Goal: Task Accomplishment & Management: Complete application form

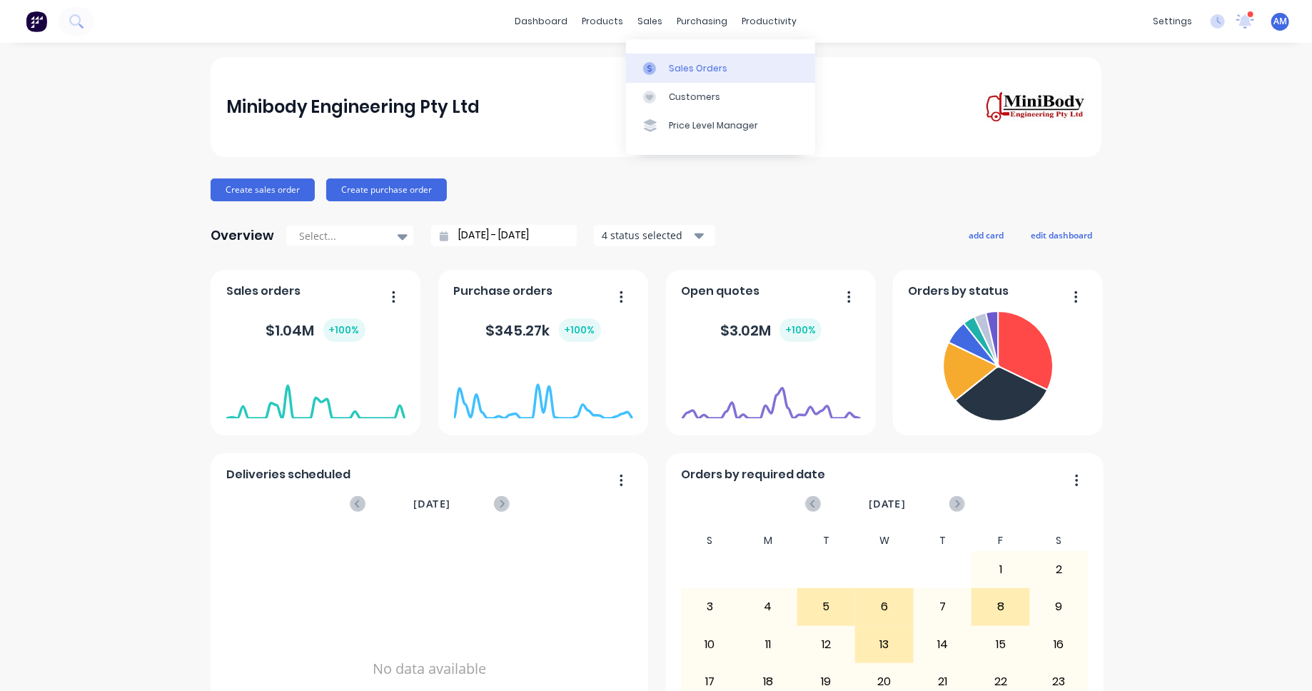
click at [668, 58] on link "Sales Orders" at bounding box center [720, 68] width 189 height 29
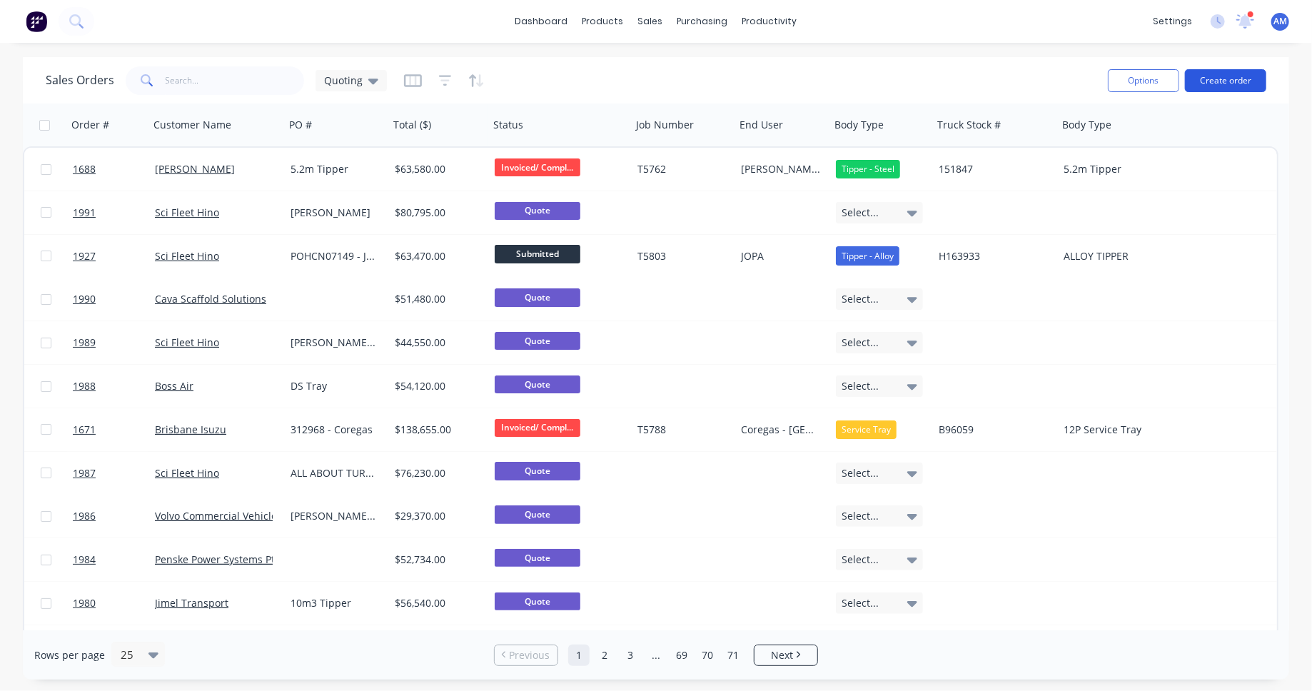
click at [1234, 82] on button "Create order" at bounding box center [1225, 80] width 81 height 23
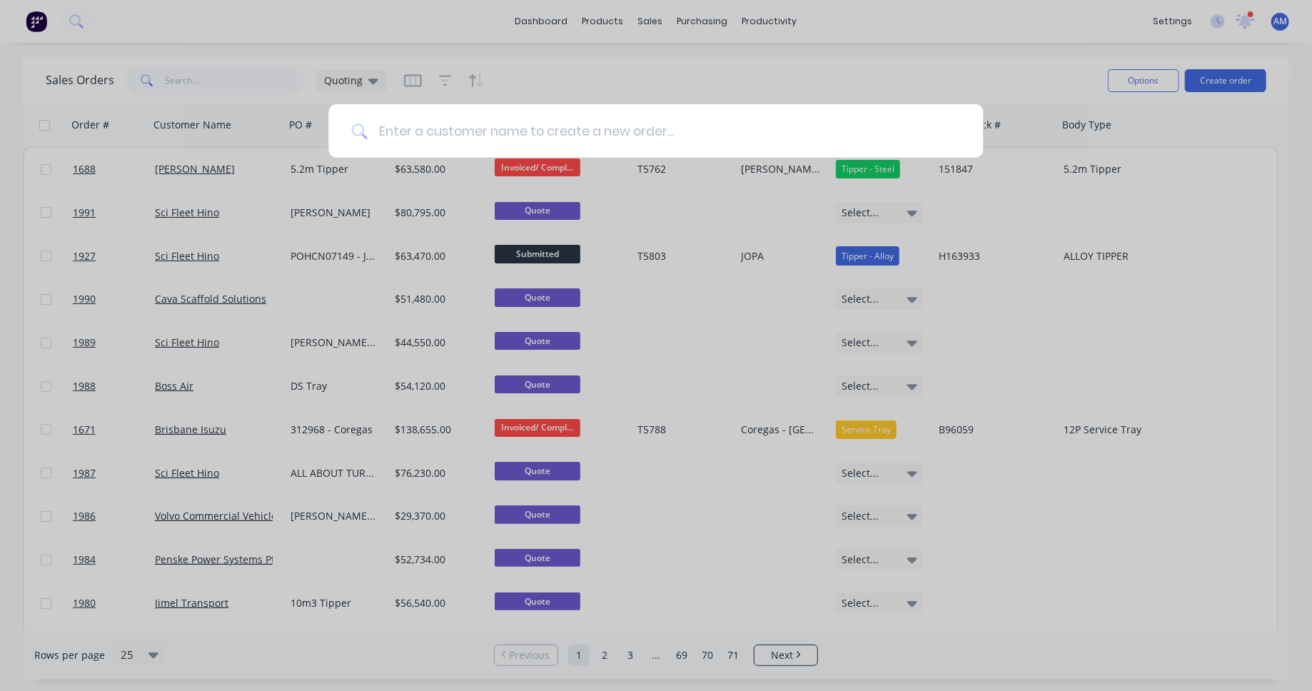
click at [408, 133] on input at bounding box center [663, 131] width 593 height 54
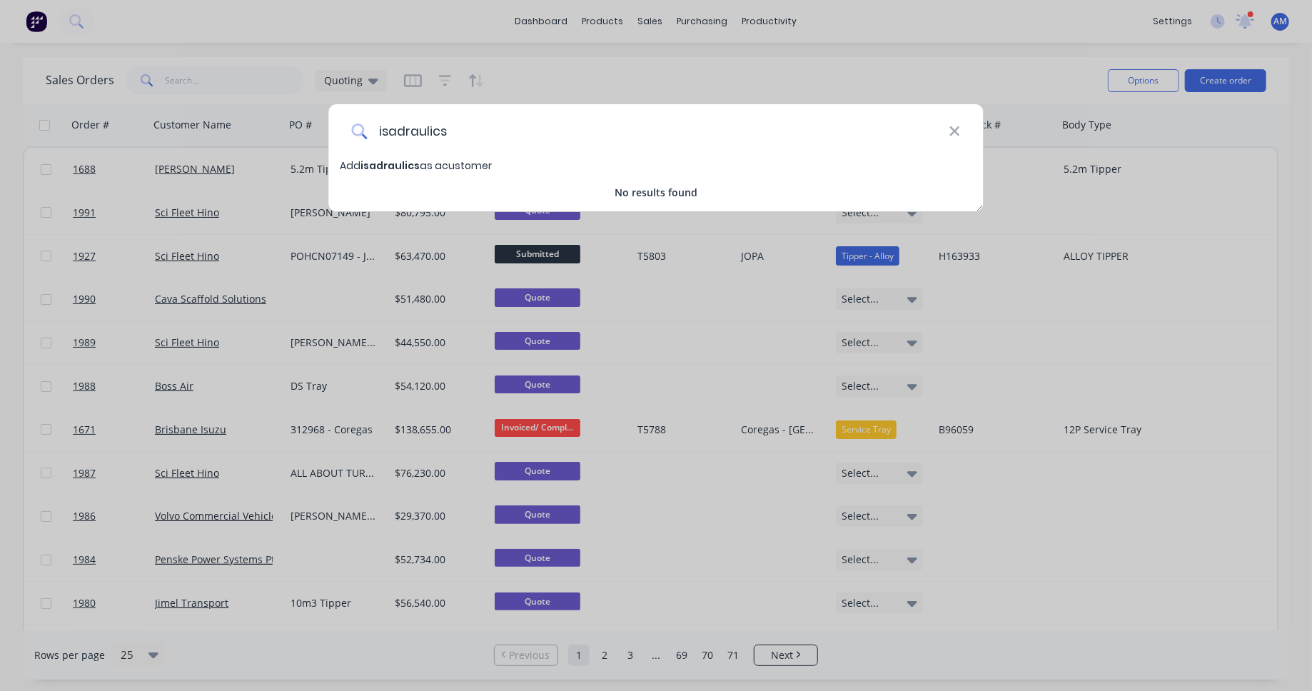
type input "isadraulics"
click at [423, 166] on span "Add isadraulics as a customer" at bounding box center [417, 165] width 152 height 14
select select "AU"
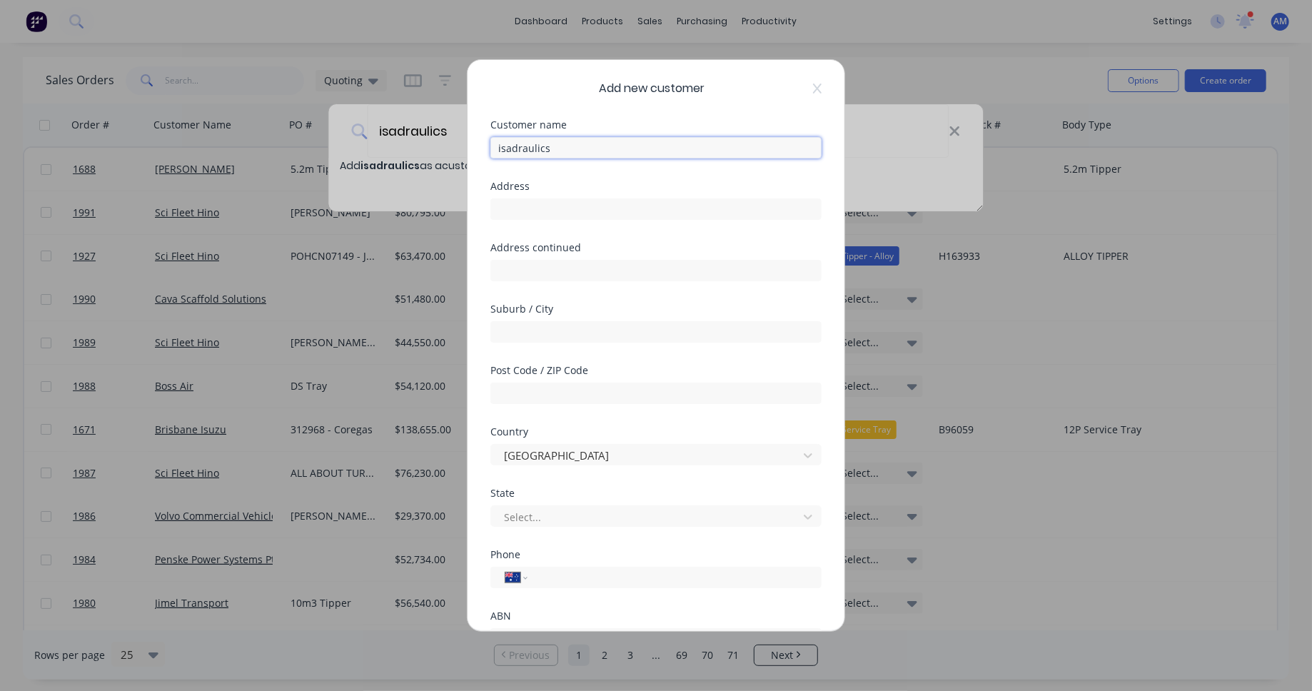
click at [503, 147] on input "isadraulics" at bounding box center [655, 147] width 331 height 21
type input "Isadraulics"
click at [520, 211] on input "text" at bounding box center [655, 208] width 331 height 21
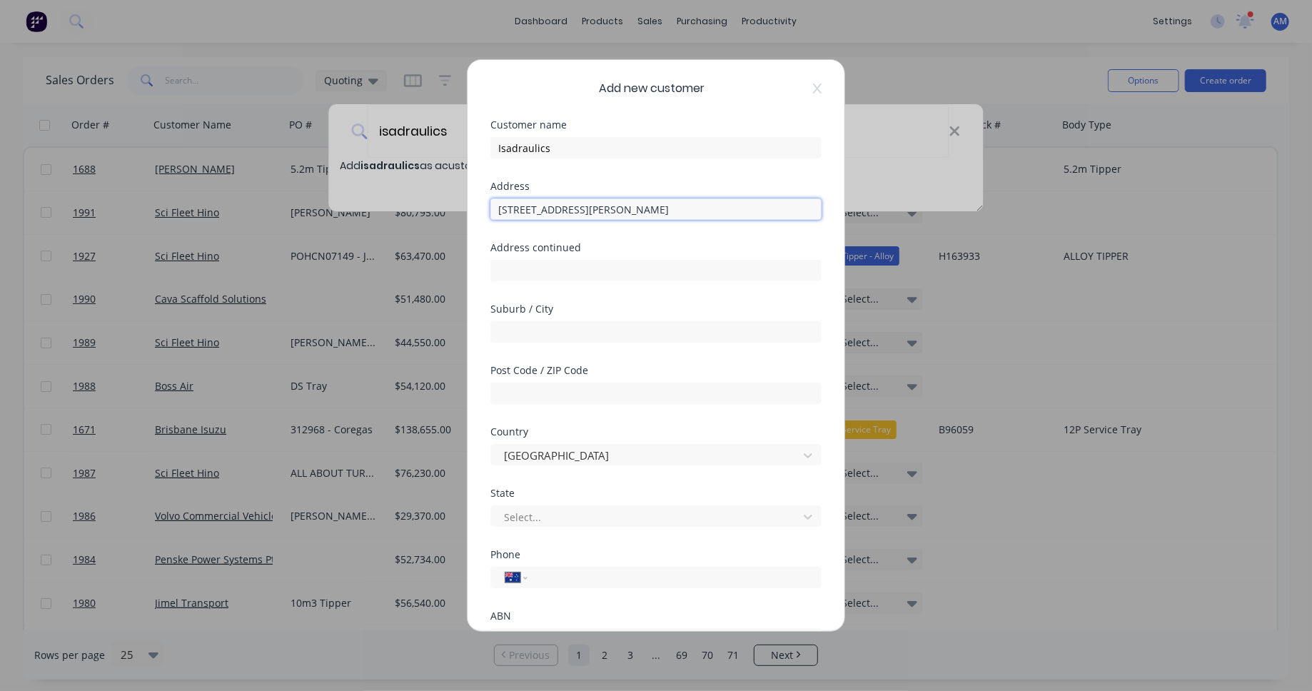
type input "[STREET_ADDRESS][PERSON_NAME]"
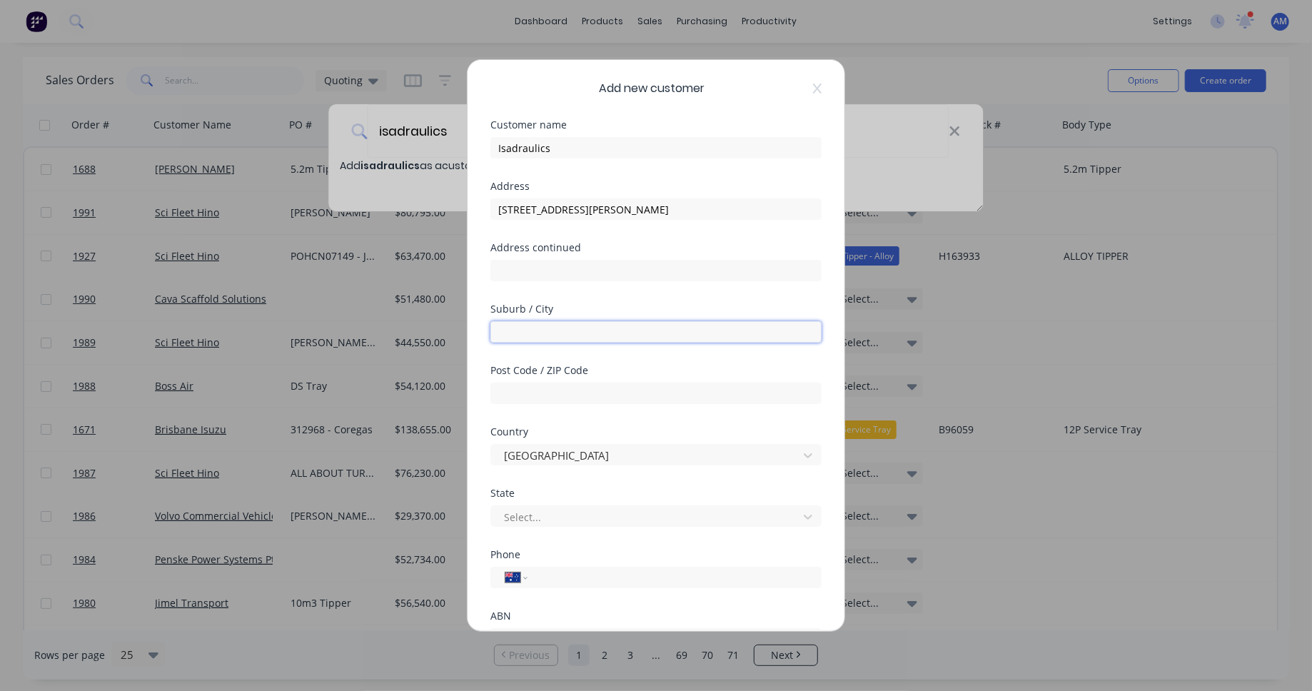
click at [529, 333] on input "text" at bounding box center [655, 331] width 331 height 21
type input "Mount Isa"
click at [588, 398] on input "text" at bounding box center [655, 393] width 331 height 21
type input "4825"
click at [583, 510] on div at bounding box center [647, 517] width 288 height 18
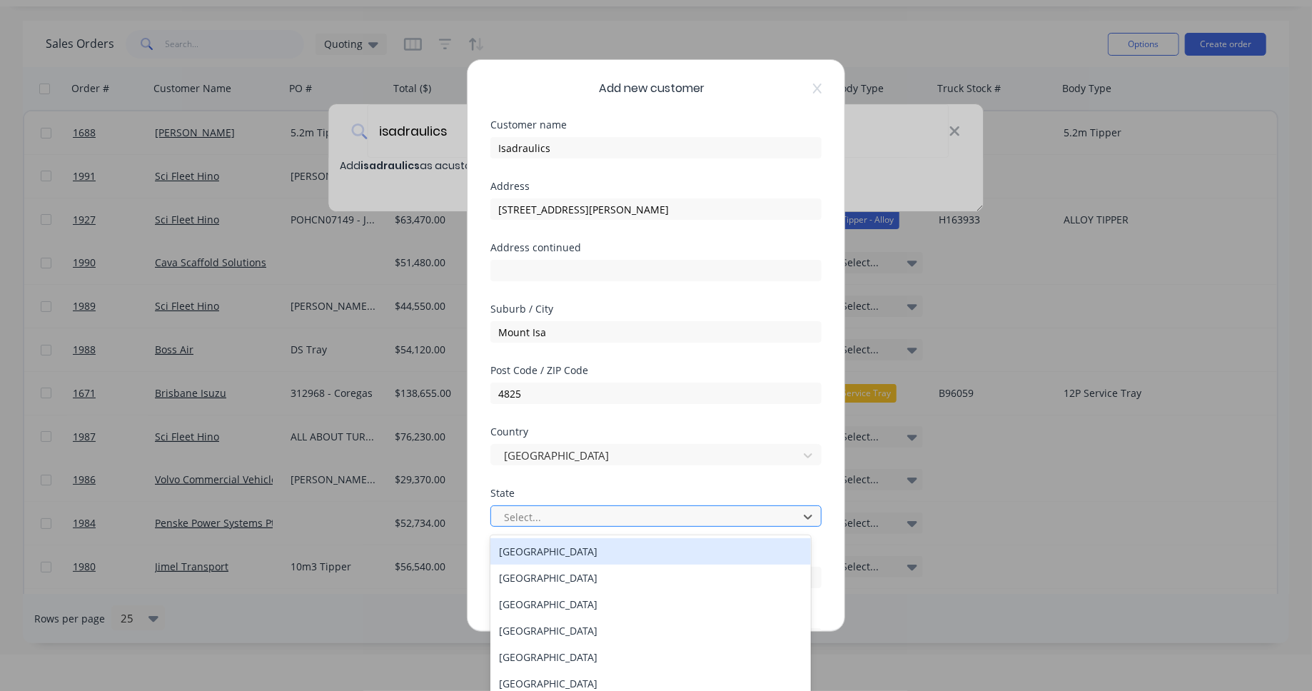
scroll to position [40, 0]
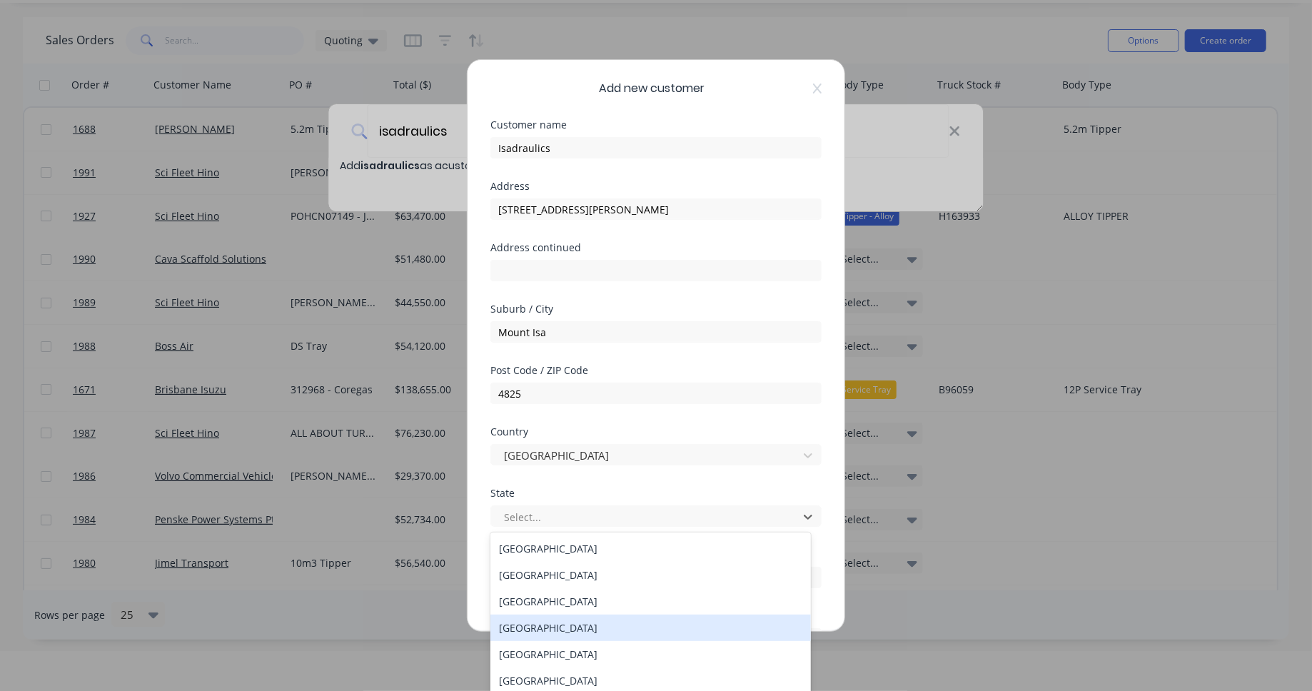
click at [567, 628] on div "[GEOGRAPHIC_DATA]" at bounding box center [650, 628] width 321 height 26
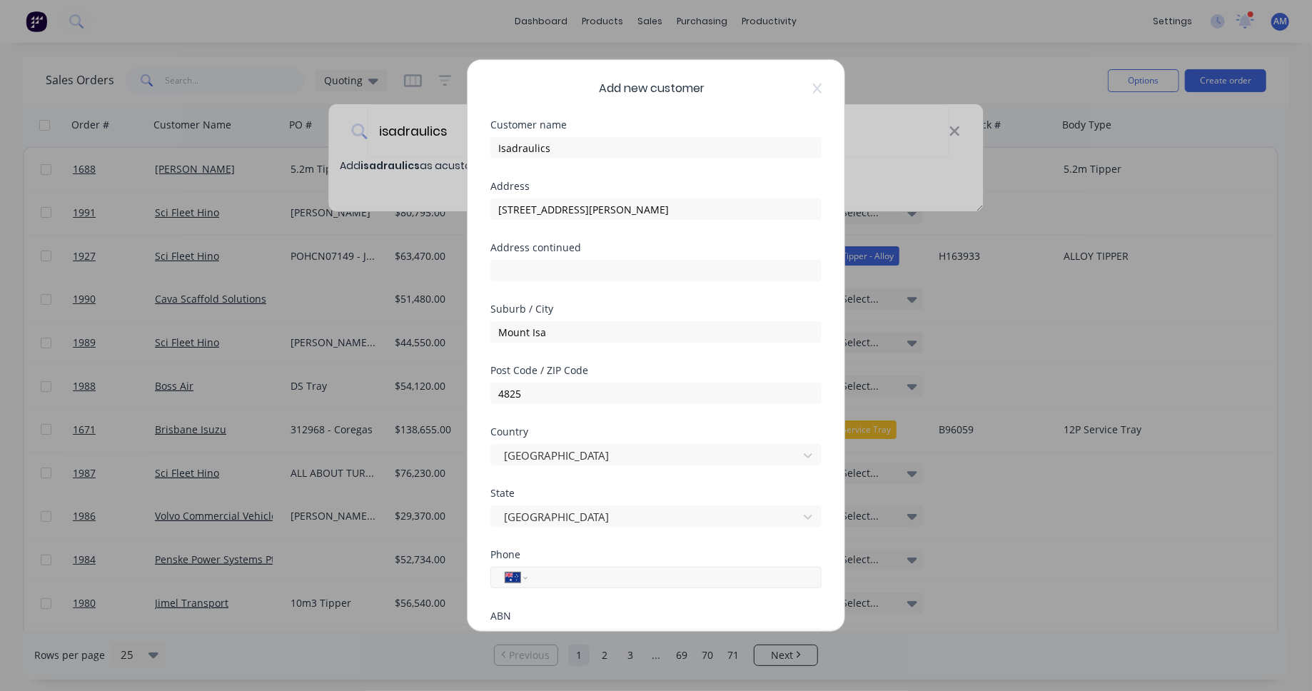
click at [555, 573] on input "tel" at bounding box center [672, 578] width 269 height 16
paste input "[PHONE_NUMBER]"
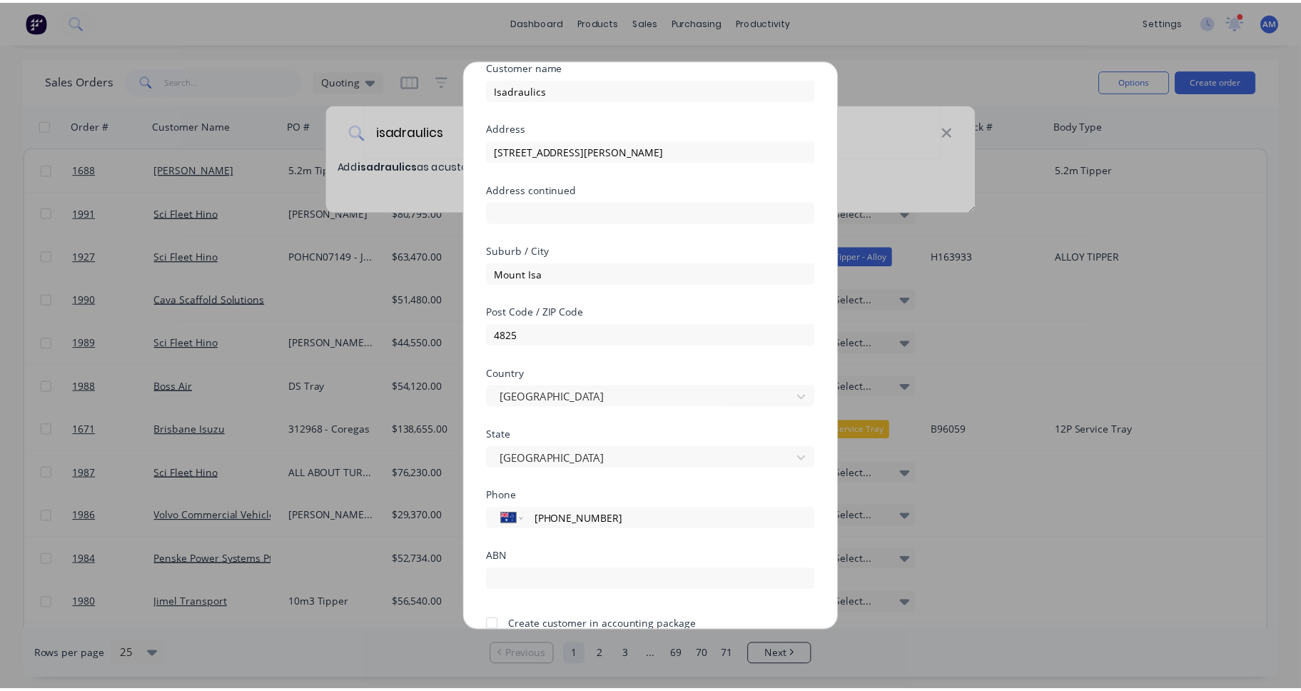
scroll to position [126, 0]
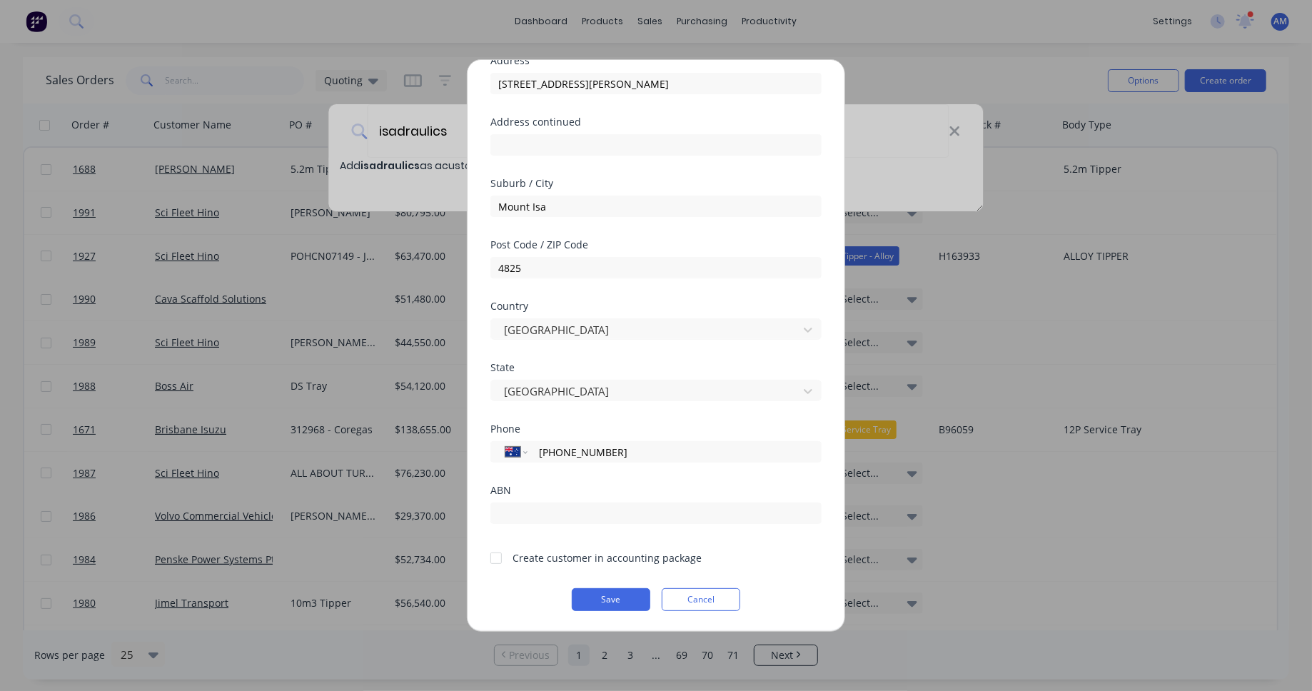
type input "[PHONE_NUMBER]"
click at [495, 556] on div at bounding box center [496, 558] width 29 height 29
click at [605, 605] on button "Save" at bounding box center [611, 599] width 79 height 23
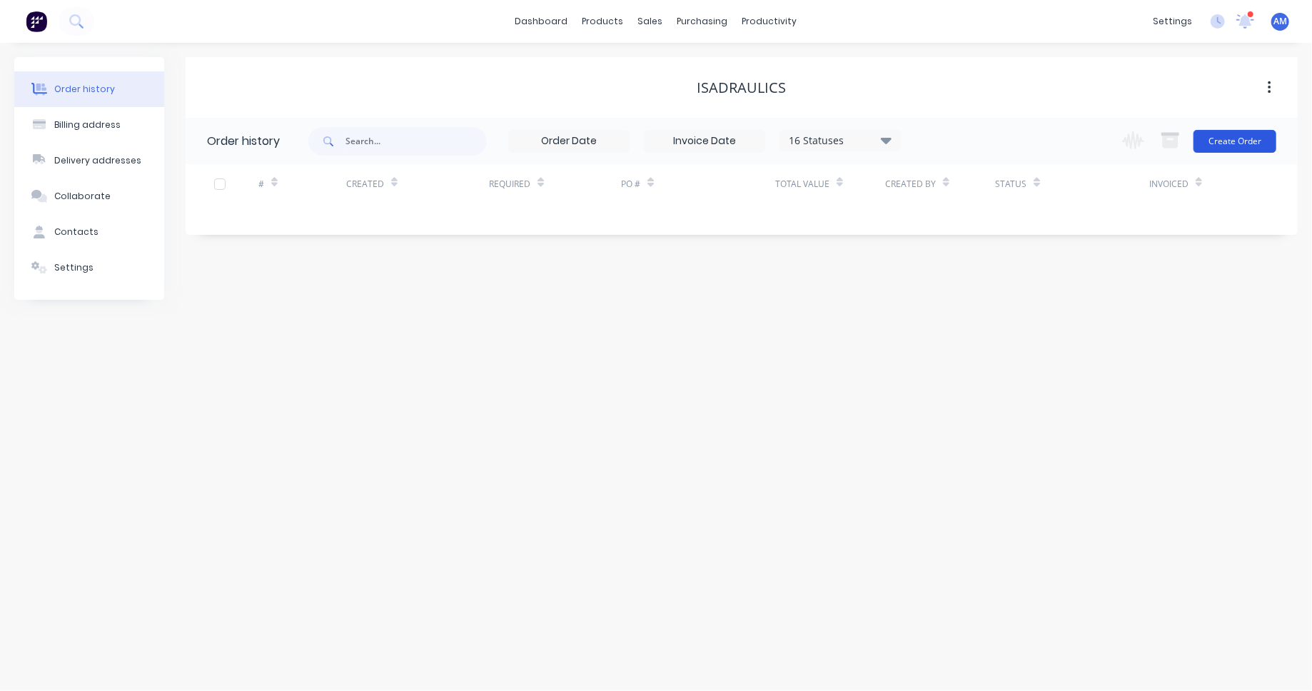
click at [1228, 141] on button "Create Order" at bounding box center [1235, 141] width 83 height 23
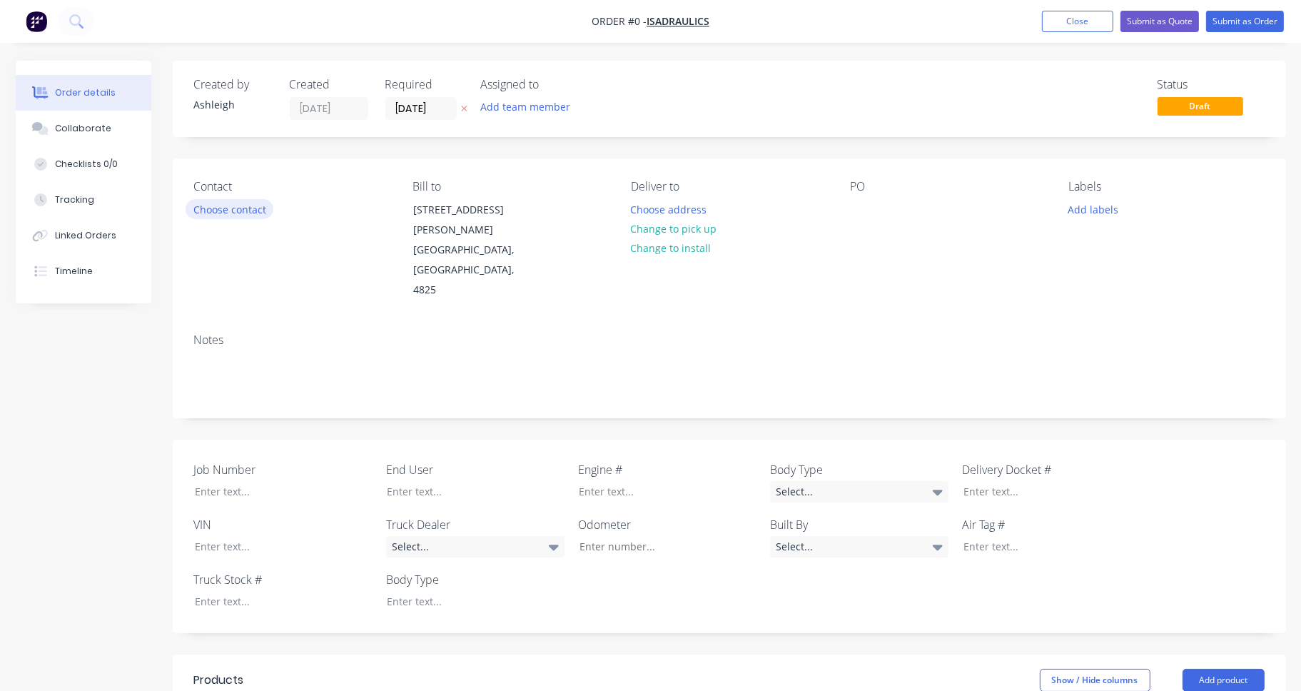
click at [244, 208] on button "Choose contact" at bounding box center [230, 208] width 88 height 19
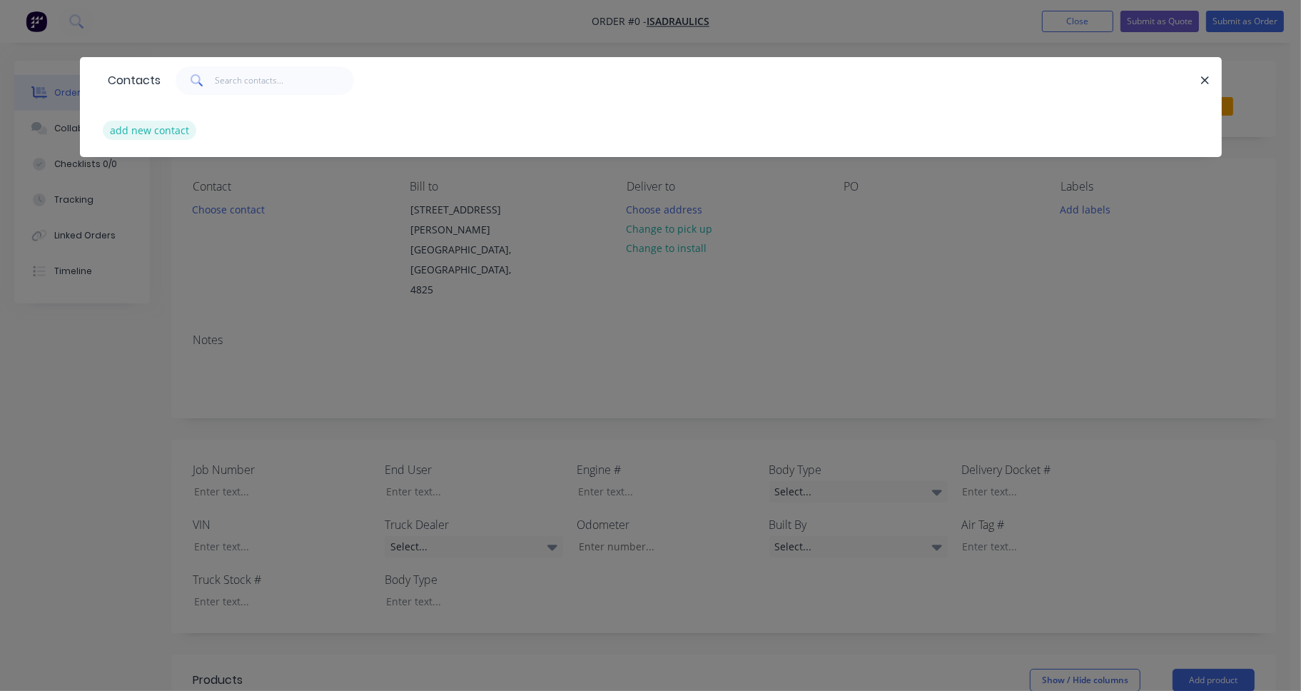
click at [152, 129] on button "add new contact" at bounding box center [150, 130] width 94 height 19
select select "AU"
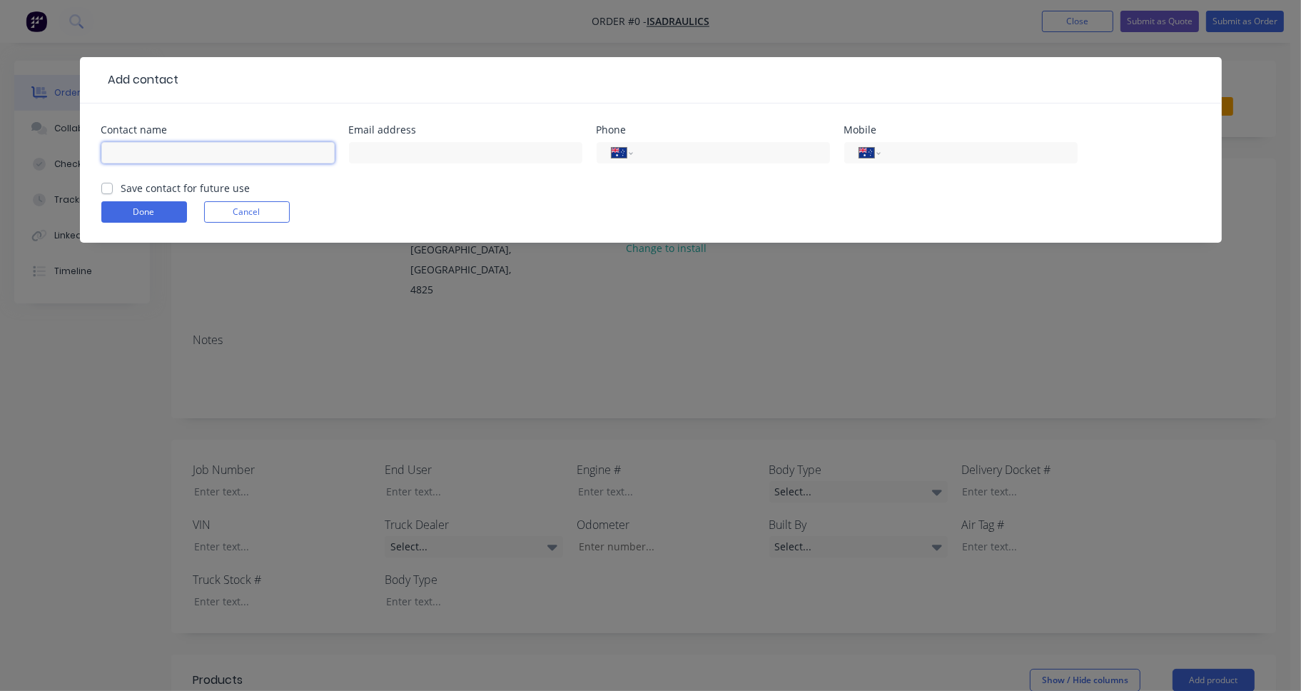
click at [205, 148] on input "text" at bounding box center [217, 152] width 233 height 21
type input "[PERSON_NAME]"
click at [409, 151] on input "text" at bounding box center [465, 152] width 233 height 21
paste input "[PERSON_NAME][EMAIL_ADDRESS][DOMAIN_NAME]"
type input "[PERSON_NAME][EMAIL_ADDRESS][DOMAIN_NAME]"
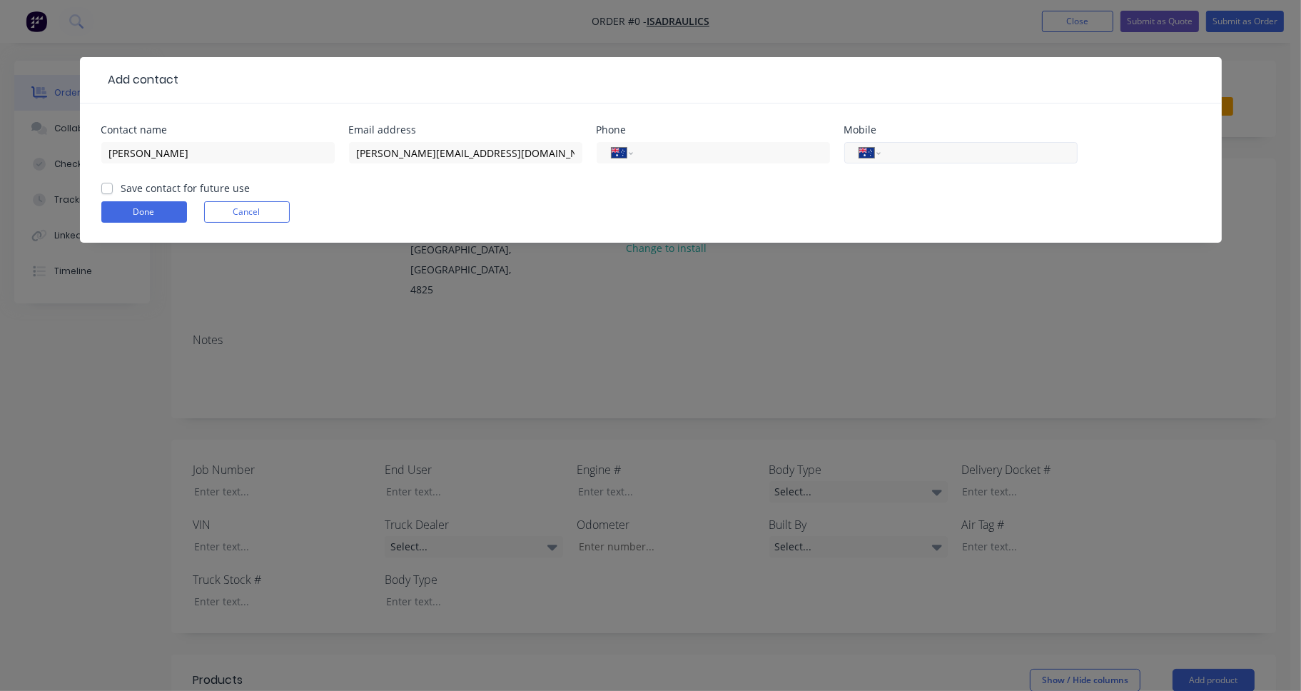
click at [912, 156] on input "tel" at bounding box center [976, 153] width 171 height 16
paste input "0459 419 764"
type input "0459 419 764"
click at [765, 218] on div "Done Cancel" at bounding box center [650, 211] width 1099 height 21
click at [121, 187] on label "Save contact for future use" at bounding box center [185, 188] width 129 height 15
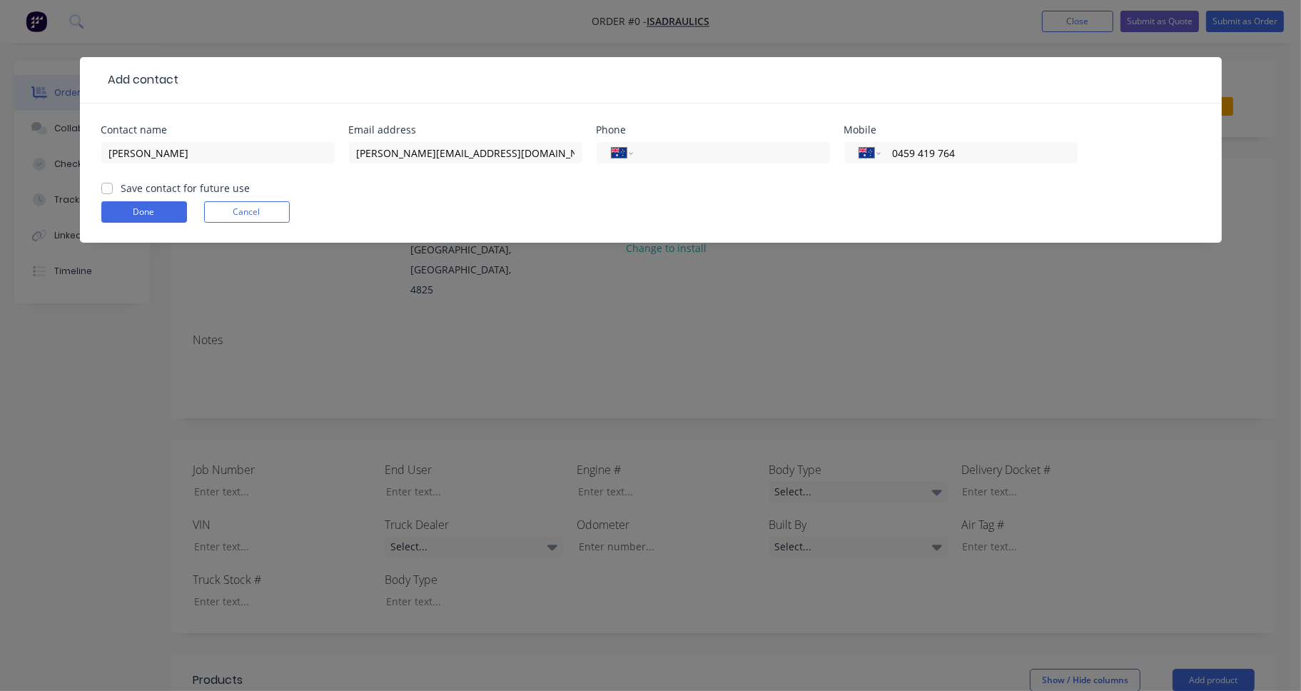
click at [106, 187] on input "Save contact for future use" at bounding box center [106, 188] width 11 height 14
checkbox input "true"
click at [146, 213] on button "Done" at bounding box center [144, 211] width 86 height 21
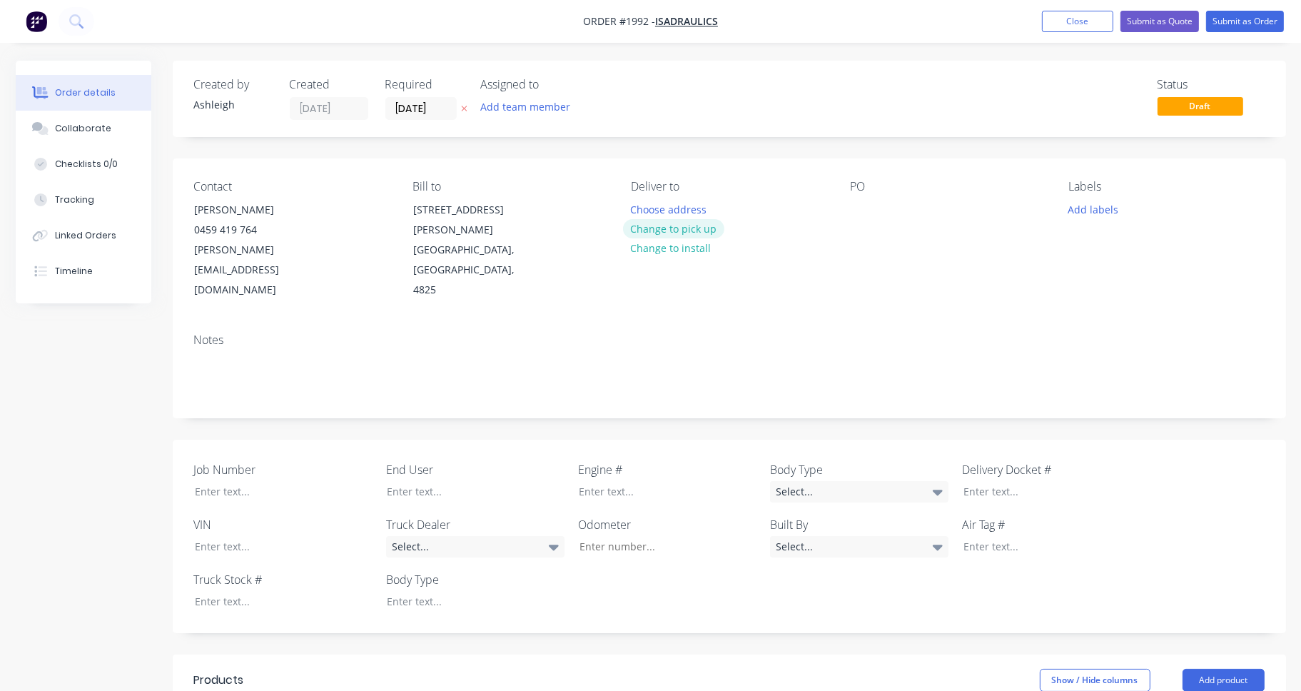
click at [717, 229] on button "Change to pick up" at bounding box center [673, 228] width 101 height 19
click at [860, 215] on div at bounding box center [861, 209] width 23 height 21
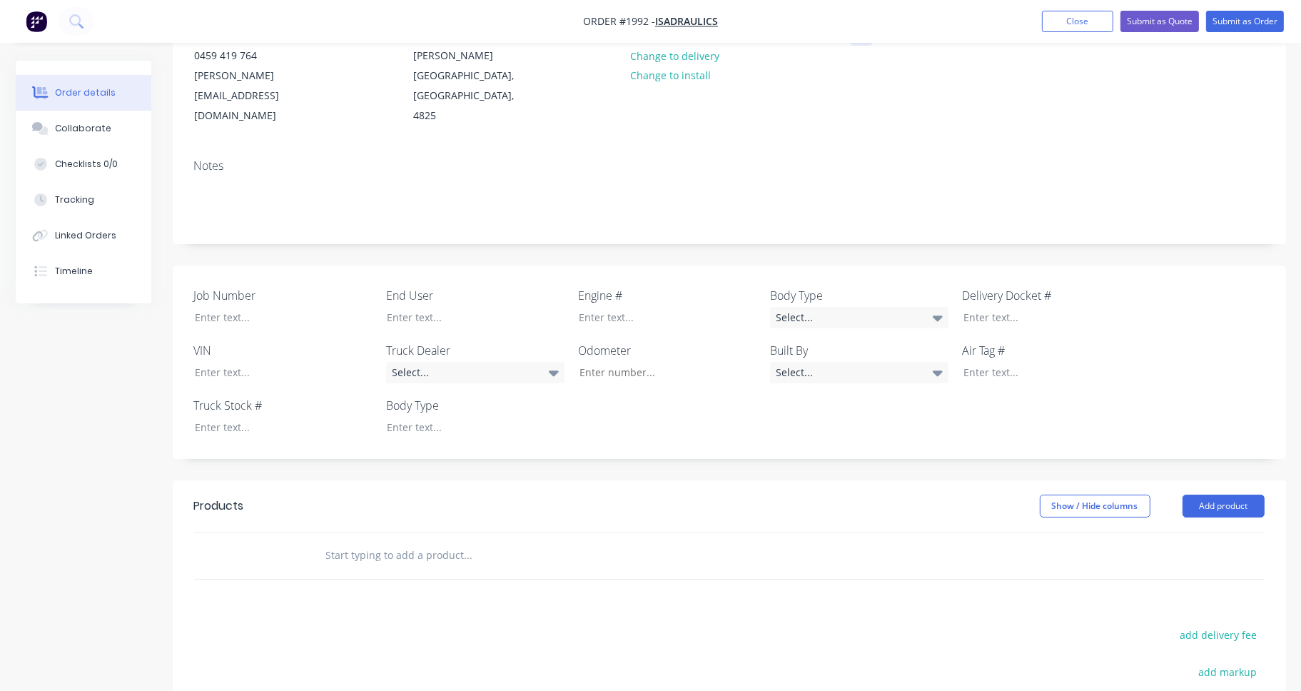
scroll to position [214, 0]
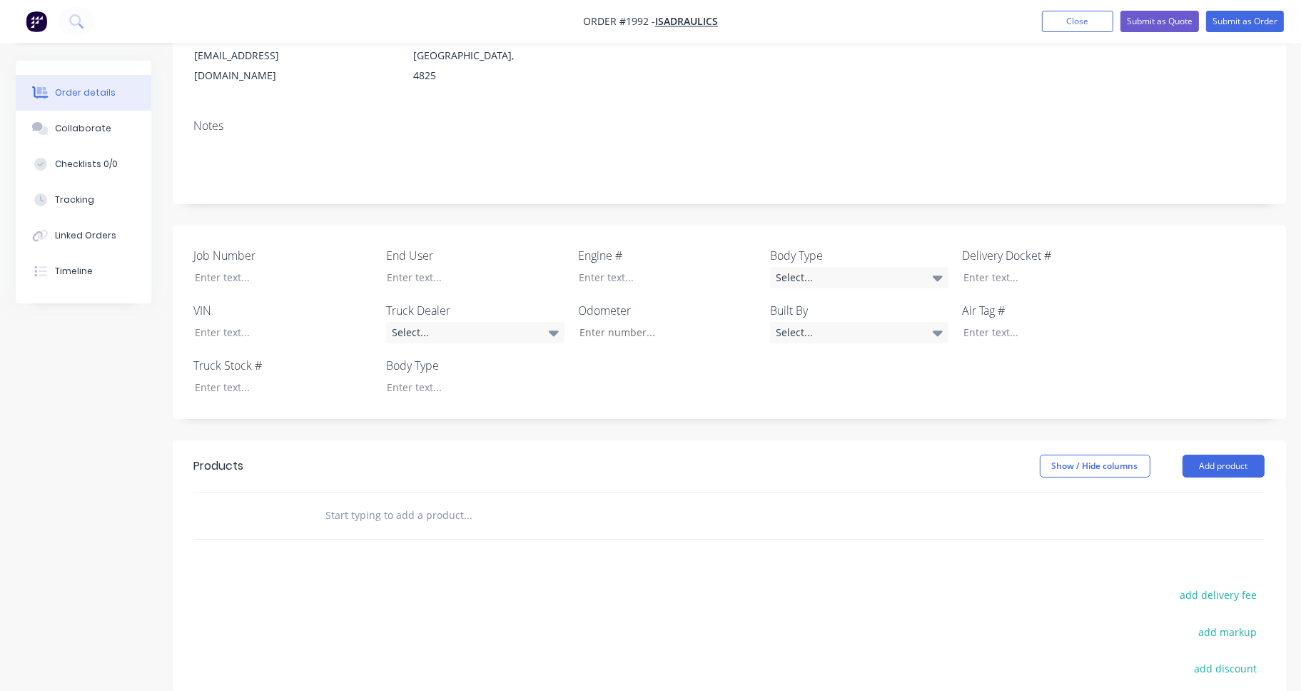
click at [366, 501] on input "text" at bounding box center [469, 515] width 286 height 29
paste input "DNB underbody & mt [PHONE_NUMBER] ball"
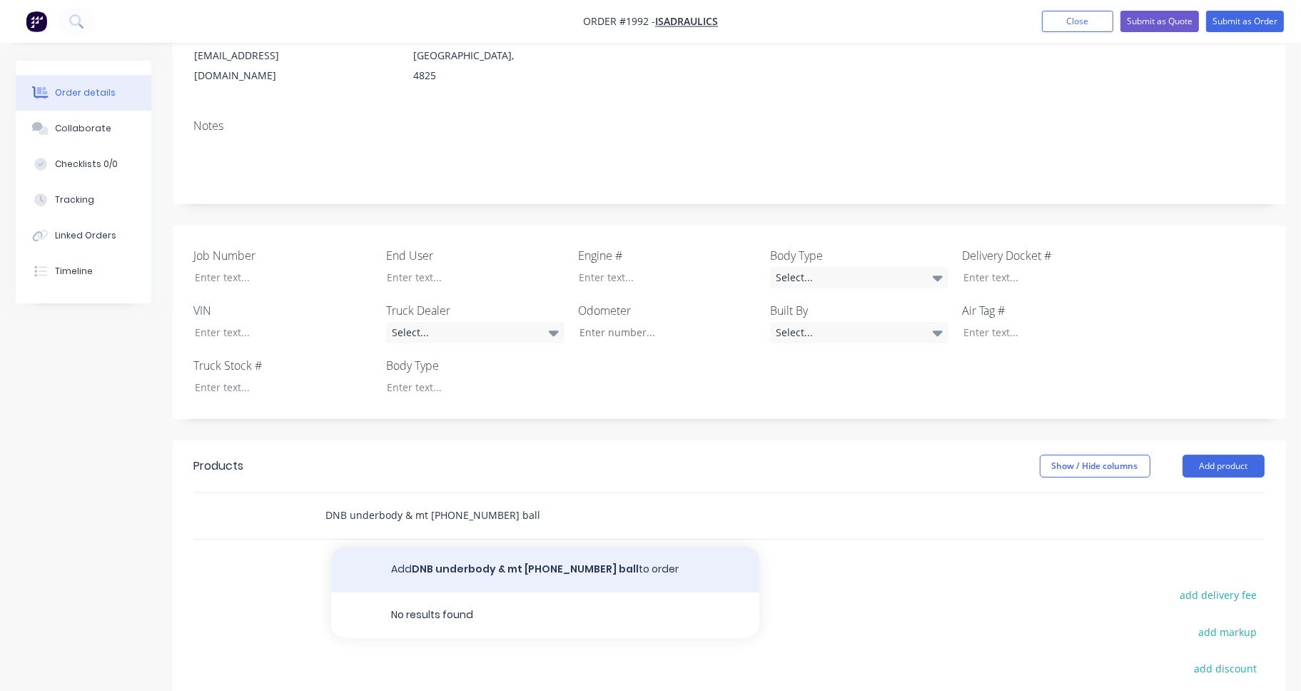
type input "DNB underbody & mt [PHONE_NUMBER] ball"
click at [494, 547] on button "Add DNB underbody & mt [PHONE_NUMBER] ball to order" at bounding box center [545, 570] width 428 height 46
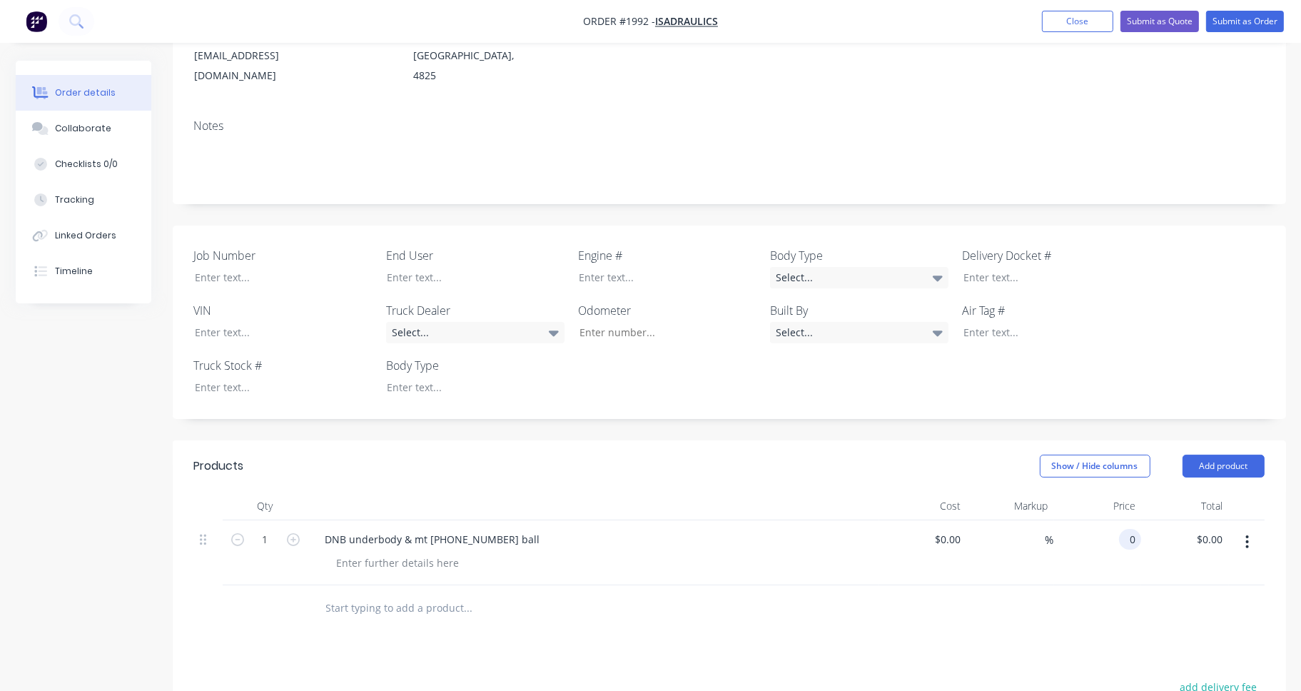
click at [1125, 529] on input "0" at bounding box center [1133, 539] width 16 height 21
type input "$2,380.00"
click at [1102, 585] on div at bounding box center [729, 608] width 1071 height 46
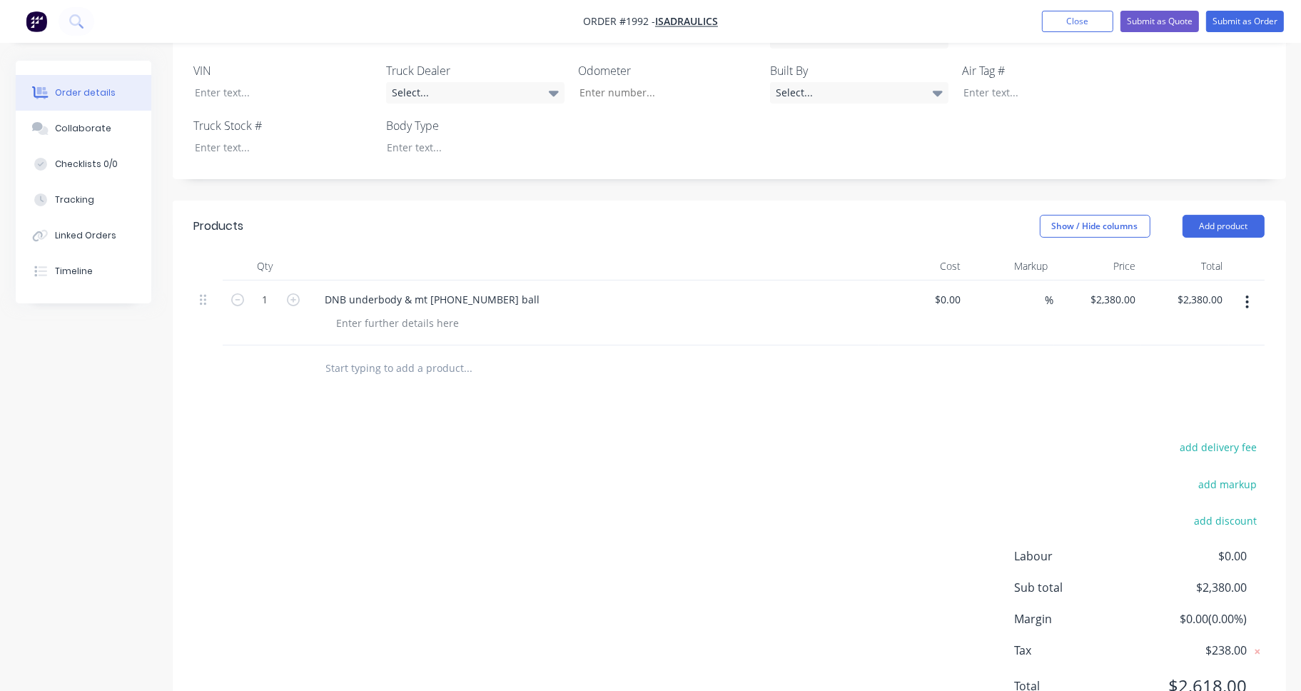
scroll to position [478, 0]
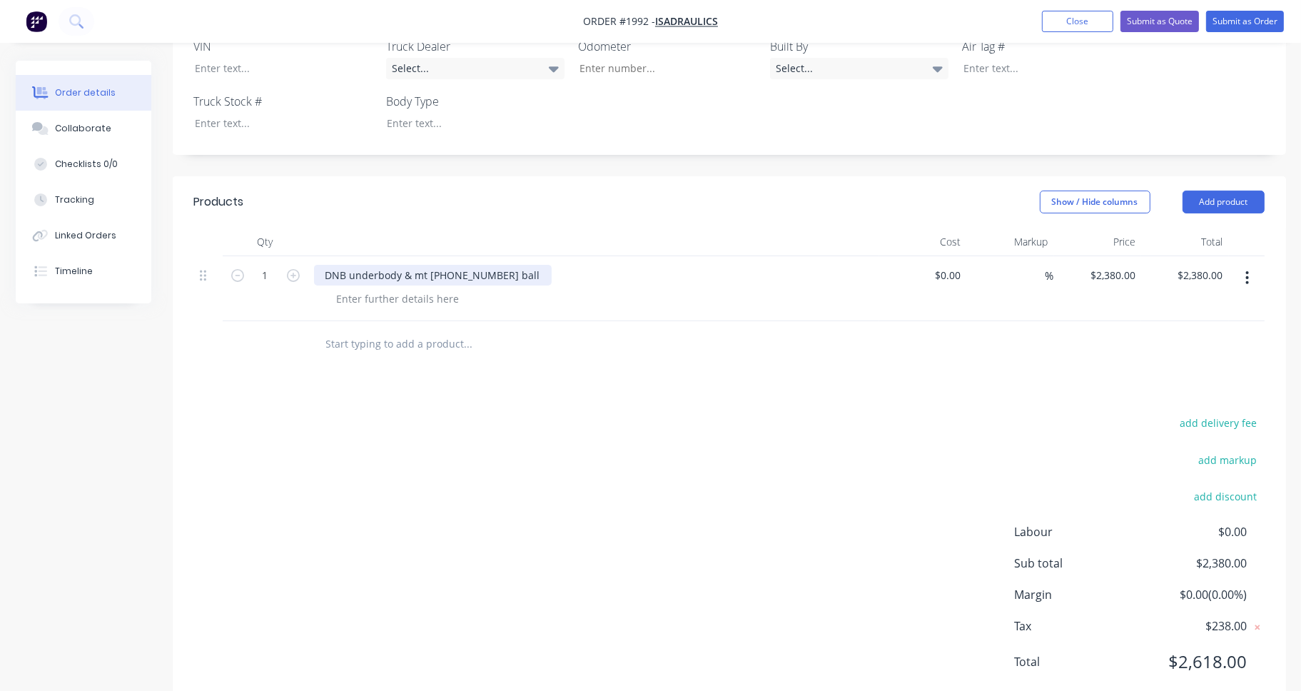
click at [324, 265] on div "DNB underbody & mt [PHONE_NUMBER] ball" at bounding box center [433, 275] width 238 height 21
drag, startPoint x: 324, startPoint y: 233, endPoint x: 508, endPoint y: 225, distance: 183.7
click at [508, 265] on div "DNB underbody & mt [PHONE_NUMBER] ball" at bounding box center [433, 275] width 238 height 21
copy div "DNB underbody & mt [PHONE_NUMBER] ball"
click at [389, 288] on div at bounding box center [399, 298] width 146 height 21
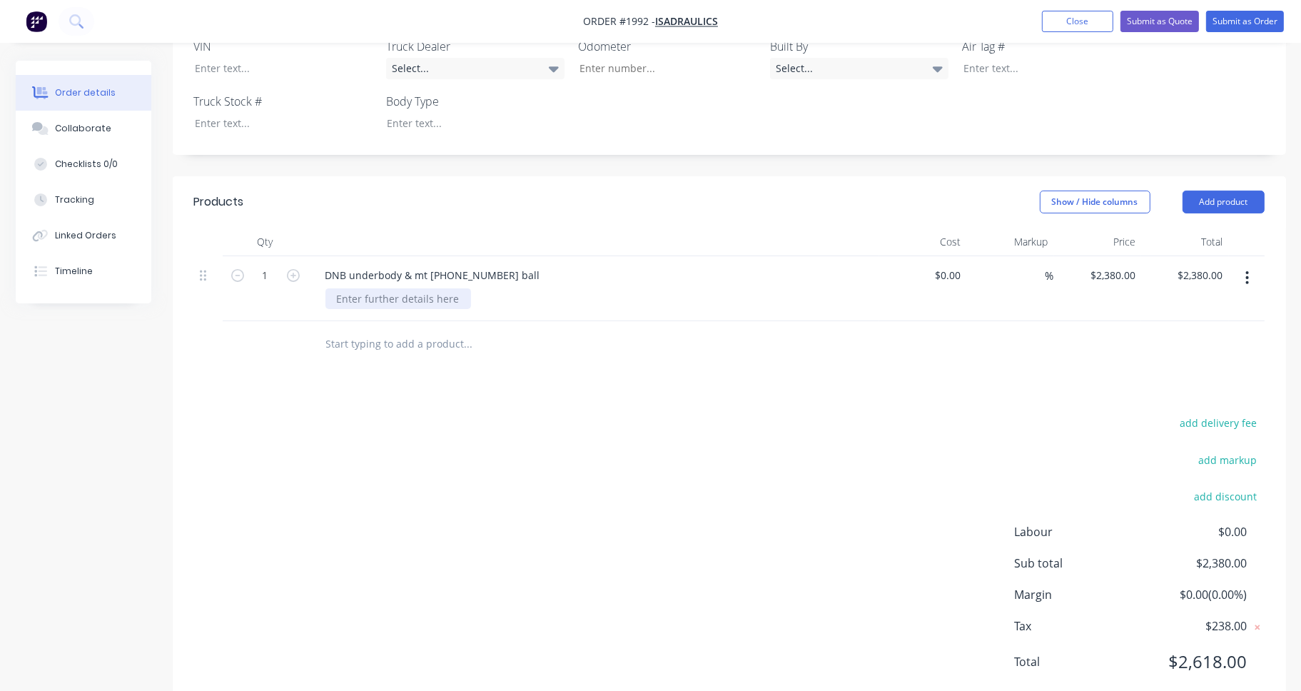
paste div
drag, startPoint x: 325, startPoint y: 231, endPoint x: 505, endPoint y: 231, distance: 179.9
click at [505, 265] on div "DNB underbody & mt [PHONE_NUMBER] ball" at bounding box center [433, 275] width 238 height 21
click at [505, 265] on div "SUPPLY ONLY [PERSON_NAME] uNDERBODY hOIST" at bounding box center [446, 275] width 265 height 21
click at [443, 265] on div "SUPPLY ONLY [PERSON_NAME] uNDERBODY HOIST" at bounding box center [447, 275] width 266 height 21
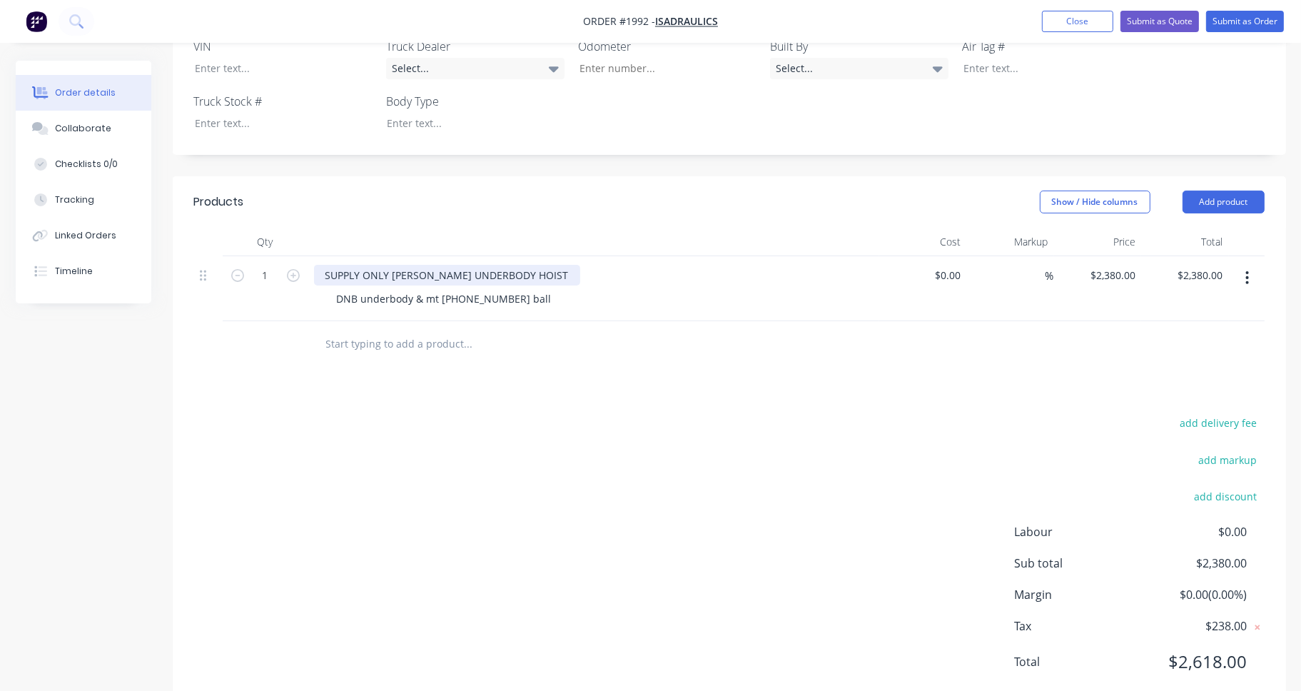
click at [398, 265] on div "SUPPLY ONLY [PERSON_NAME] UNDERBODY HOIST" at bounding box center [447, 275] width 266 height 21
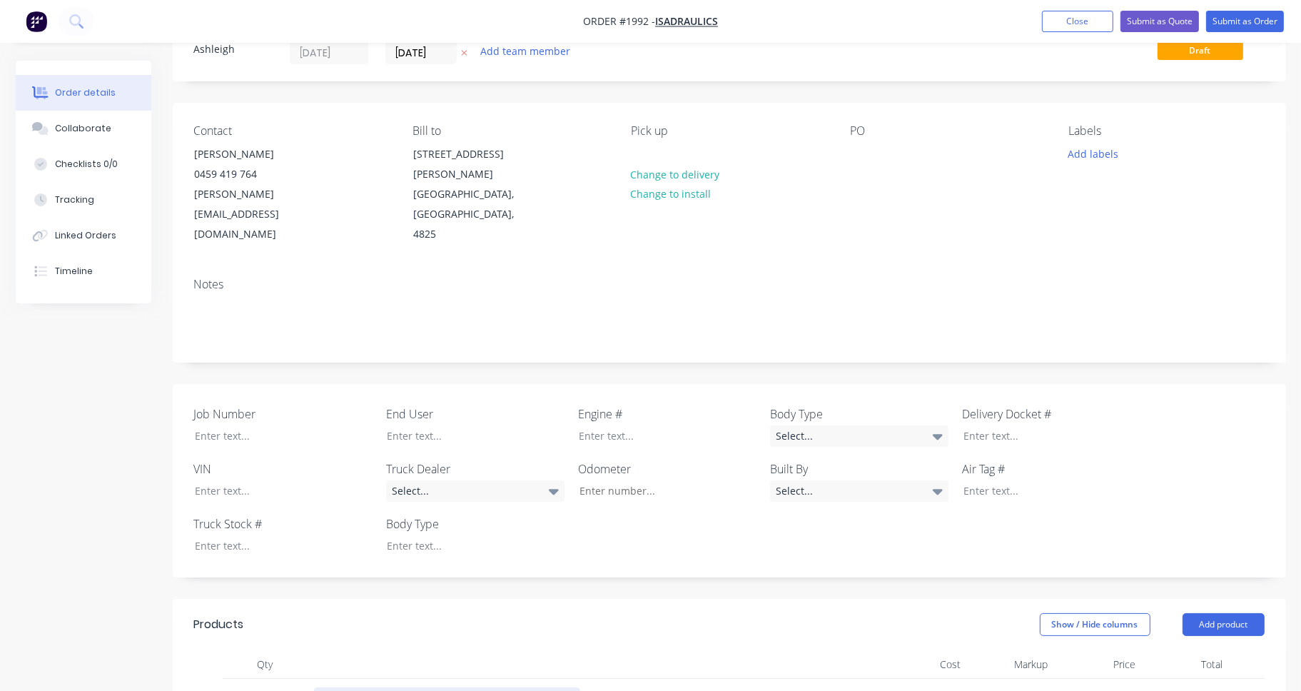
scroll to position [0, 0]
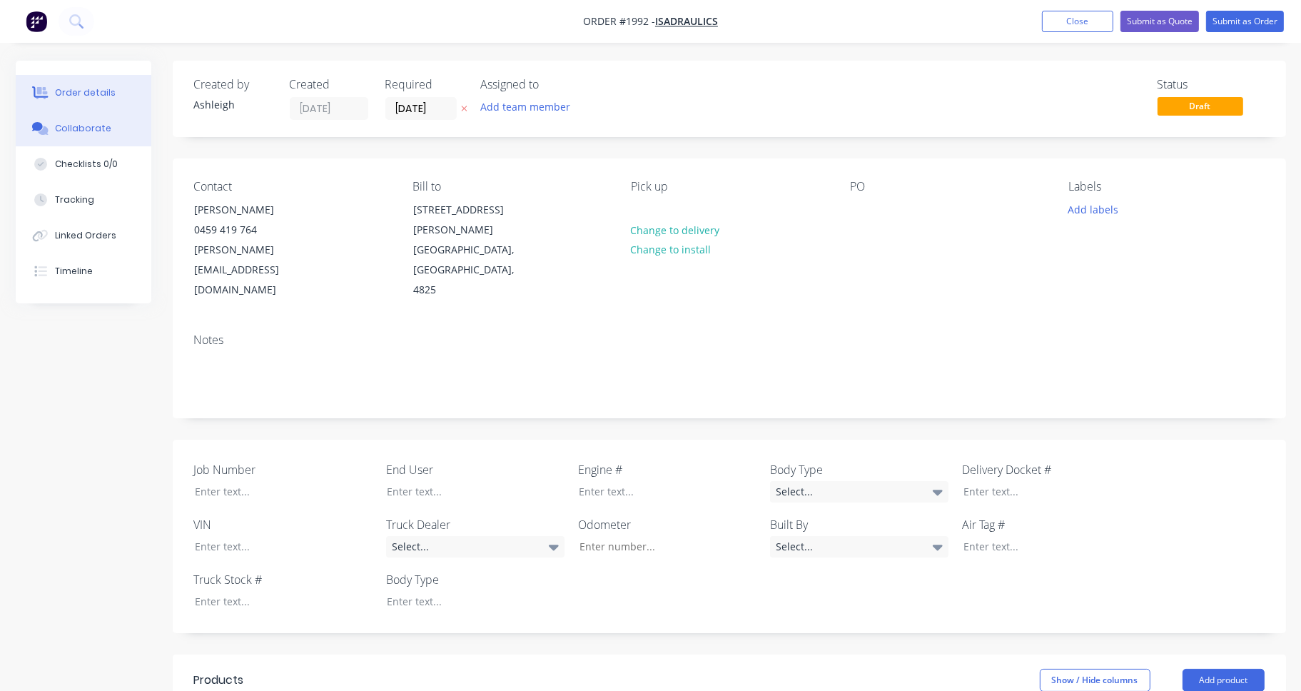
click at [81, 133] on div "Collaborate" at bounding box center [83, 128] width 56 height 13
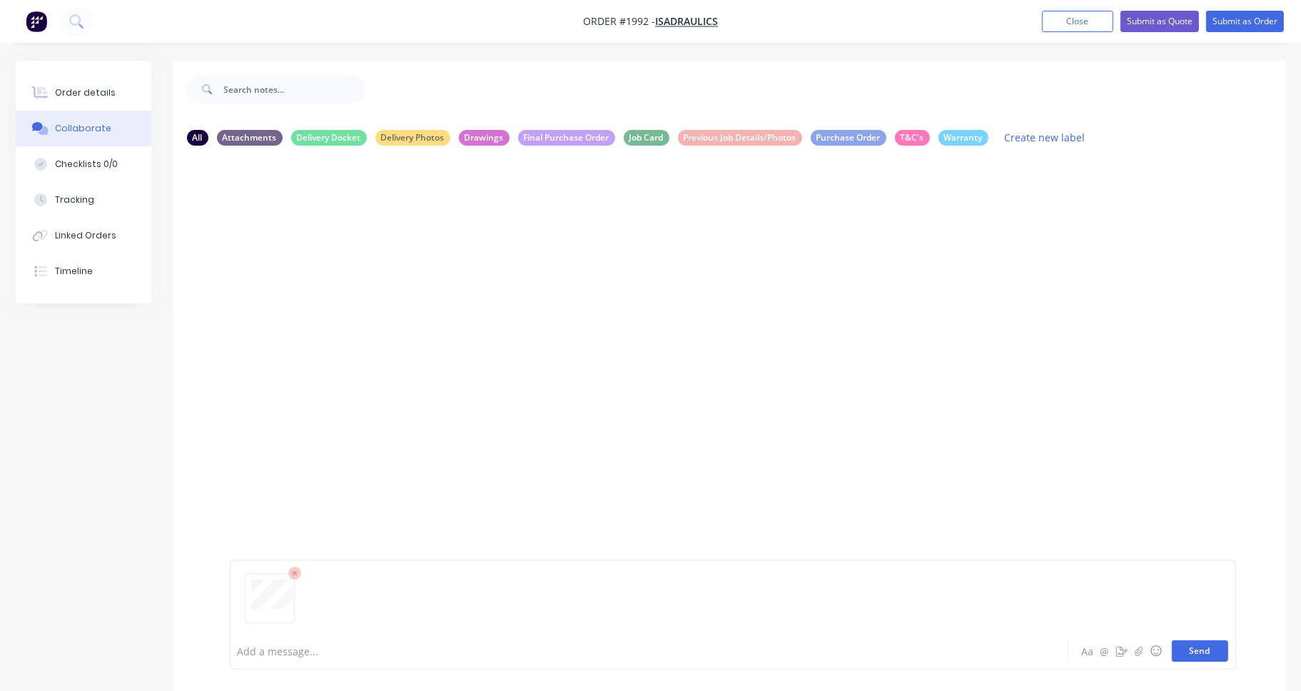
click at [1191, 652] on button "Send" at bounding box center [1200, 650] width 56 height 21
click at [74, 98] on div "Order details" at bounding box center [85, 92] width 61 height 13
